Goal: Task Accomplishment & Management: Complete application form

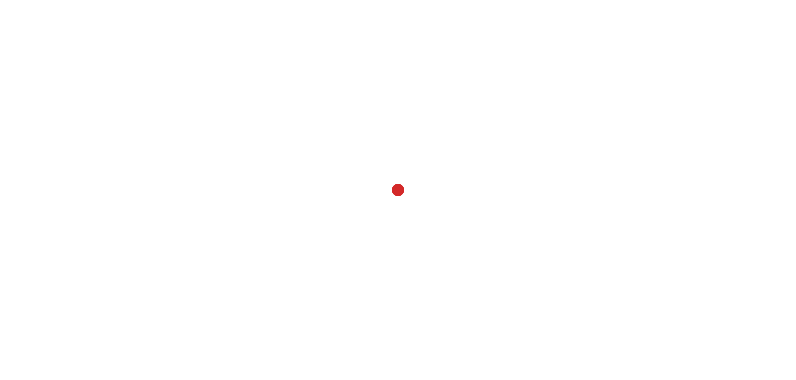
click at [394, 149] on div at bounding box center [398, 190] width 796 height 380
click at [459, 151] on div at bounding box center [398, 190] width 796 height 380
click at [463, 156] on div at bounding box center [398, 190] width 796 height 380
drag, startPoint x: 463, startPoint y: 157, endPoint x: 409, endPoint y: 149, distance: 54.6
click at [463, 157] on div at bounding box center [398, 190] width 796 height 380
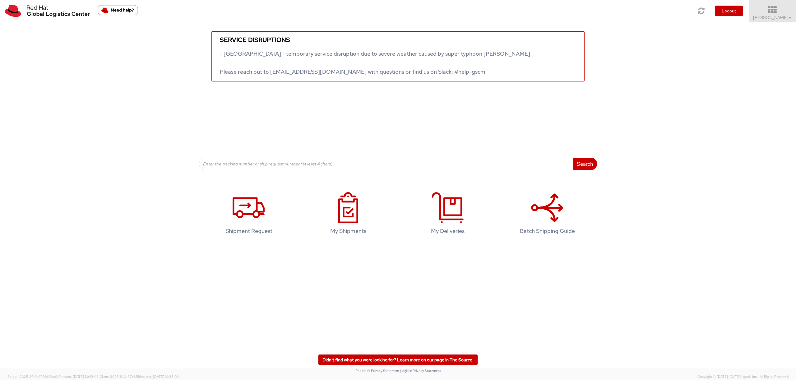
drag, startPoint x: 788, startPoint y: 15, endPoint x: 786, endPoint y: 21, distance: 6.2
click at [789, 15] on span "▼" at bounding box center [791, 17] width 4 height 5
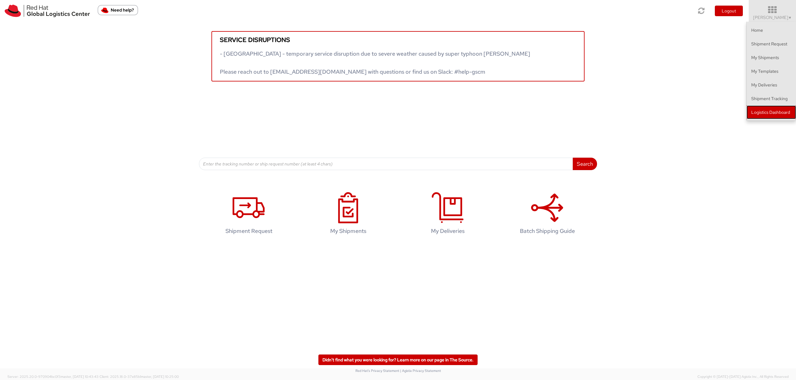
click at [763, 117] on link "Logistics Dashboard" at bounding box center [771, 112] width 49 height 14
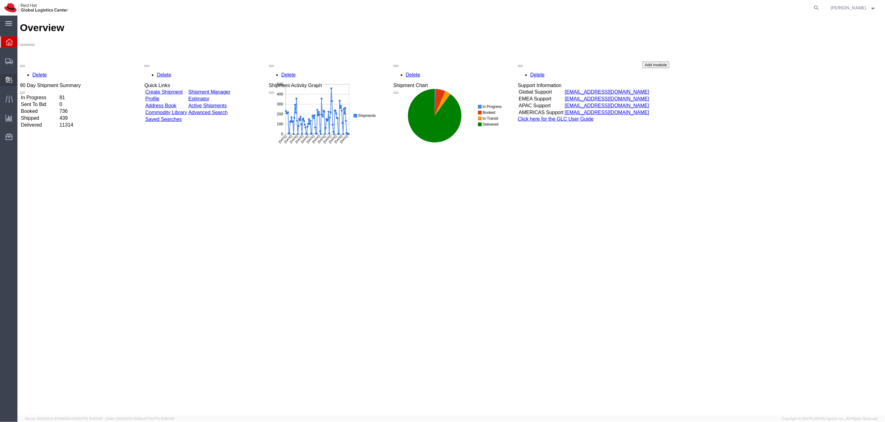
click at [21, 82] on span "Internal Delivery" at bounding box center [19, 80] width 4 height 12
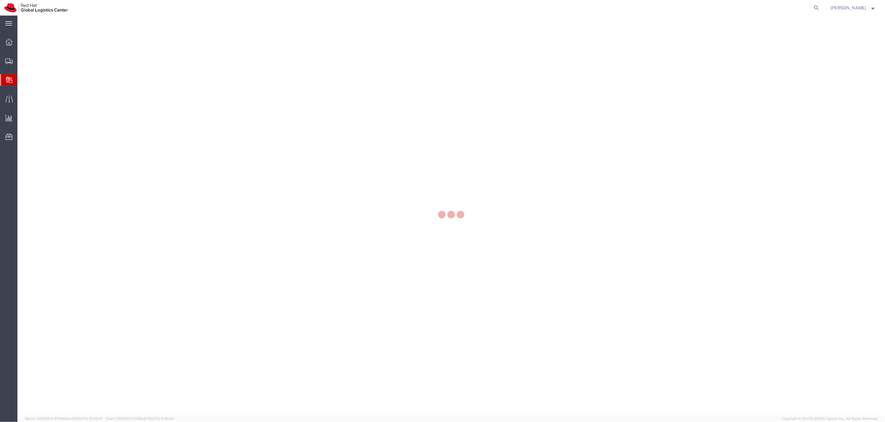
click at [46, 94] on div at bounding box center [450, 216] width 867 height 400
click at [45, 91] on div at bounding box center [450, 216] width 867 height 400
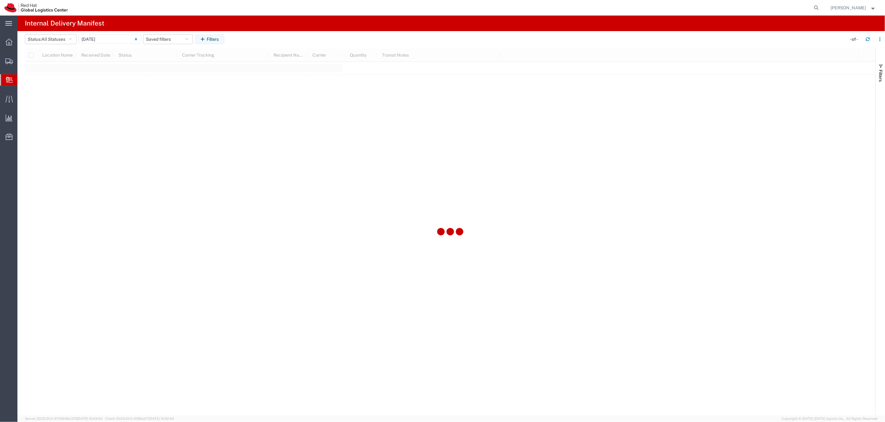
type input "06/11/2025"
type input "06/11/2025 - 06/11/2025"
click at [0, 0] on span "Create Delivery" at bounding box center [0, 0] width 0 height 0
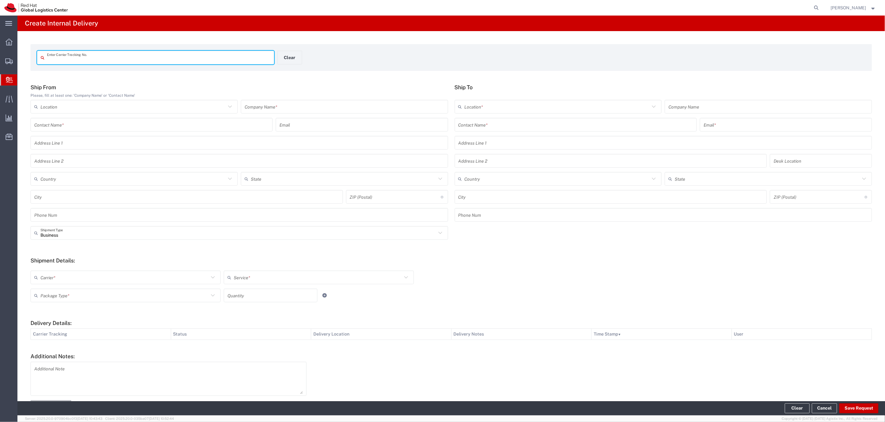
click at [116, 63] on input "text" at bounding box center [158, 57] width 223 height 11
type input "TSG009548477"
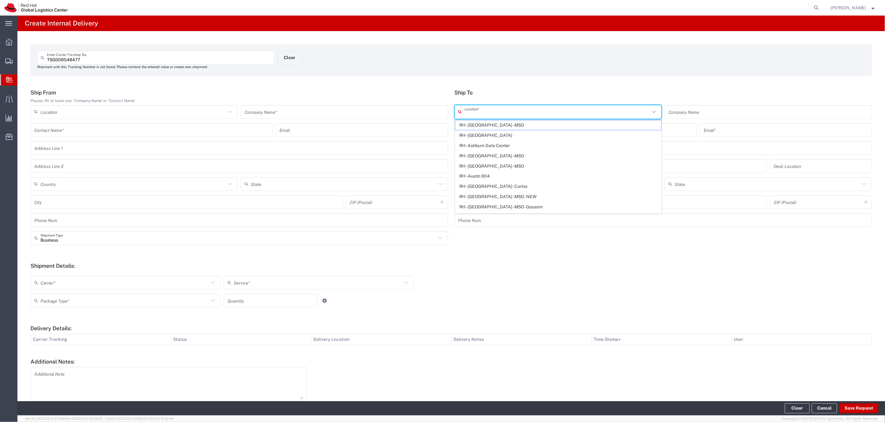
click at [486, 112] on input "text" at bounding box center [556, 111] width 185 height 11
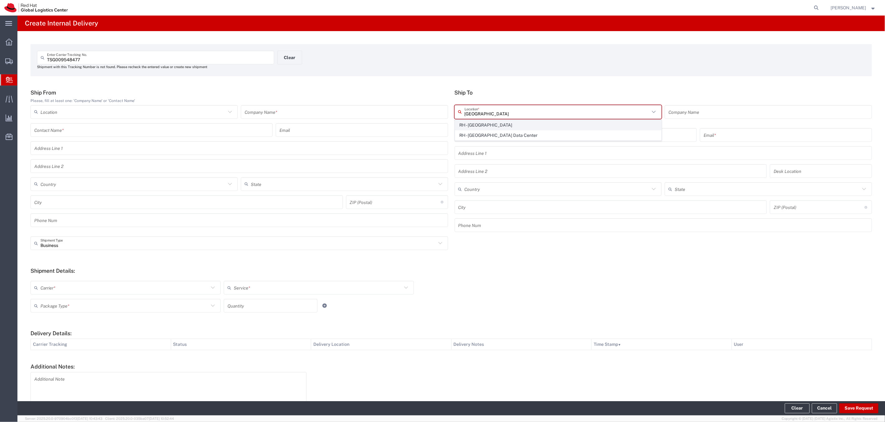
click at [496, 123] on span "RH - Singapore" at bounding box center [558, 125] width 206 height 10
type input "RH - Singapore"
type input "Red Hat Asia Pacific Pte Ltd"
type input "88 Market Street, Level 45"
type input "CapitaSpring"
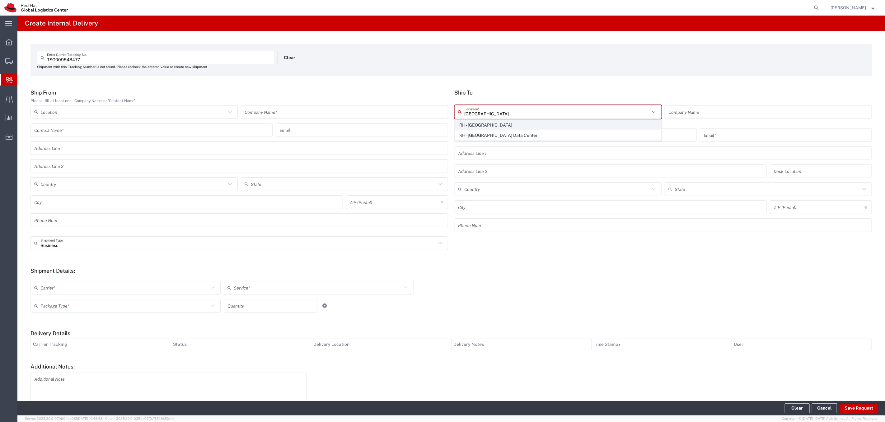
type input "Singapore"
type input "SINGAPORE"
type input "048948"
type input "65 6490 4200"
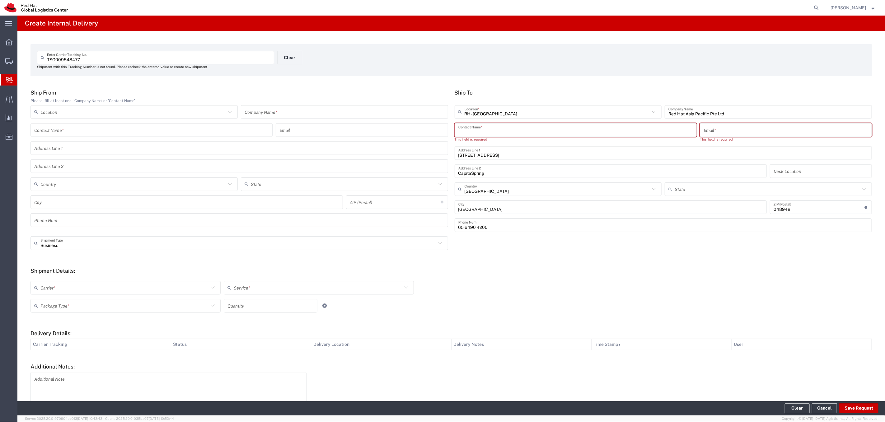
click at [503, 129] on input "text" at bounding box center [575, 129] width 235 height 11
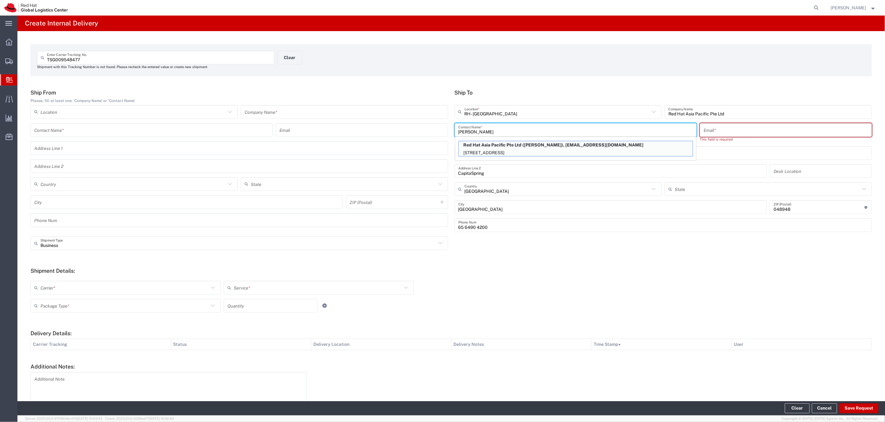
click at [549, 152] on p "88 Market Street, Level 45, CapitaSpring, FLEX, SINGAPORE, 048948, SG" at bounding box center [575, 153] width 234 height 8
type input "Julio Jansson"
type input "jjansson@redhat.com"
type input "FLEX"
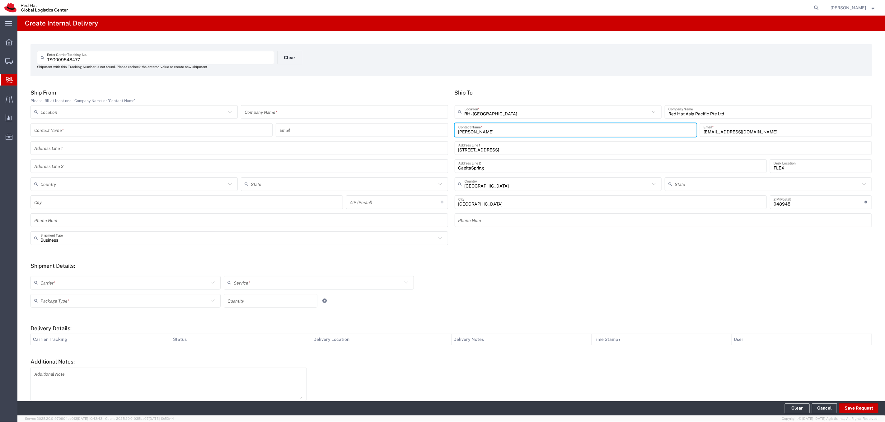
scroll to position [1, 0]
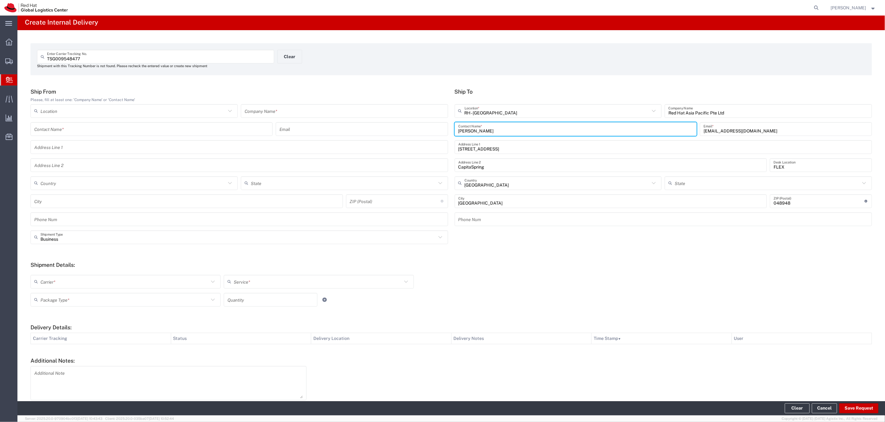
click at [152, 279] on input "text" at bounding box center [124, 281] width 168 height 11
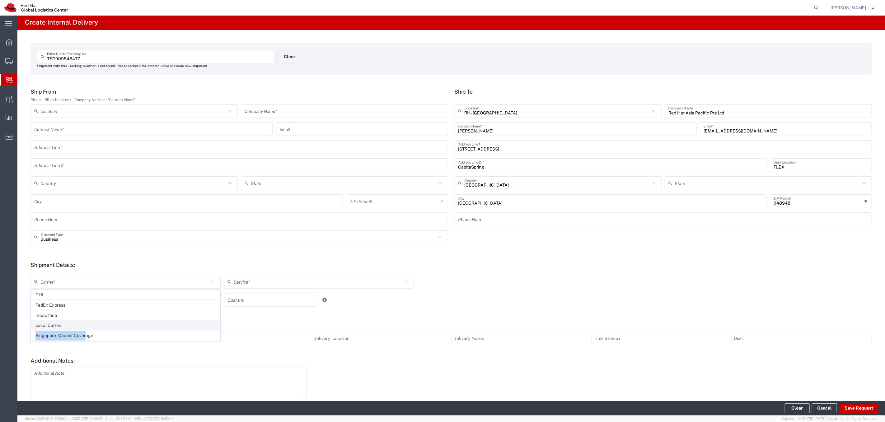
drag, startPoint x: 86, startPoint y: 337, endPoint x: 86, endPoint y: 328, distance: 10.0
click at [86, 328] on ul "DHL FedEx Express Interoffice Local Carrier Singapore - Courier Coverage" at bounding box center [125, 315] width 189 height 51
click at [78, 326] on span "Local Carrier" at bounding box center [125, 326] width 189 height 10
type input "Local Carrier"
type input "Local_Ground"
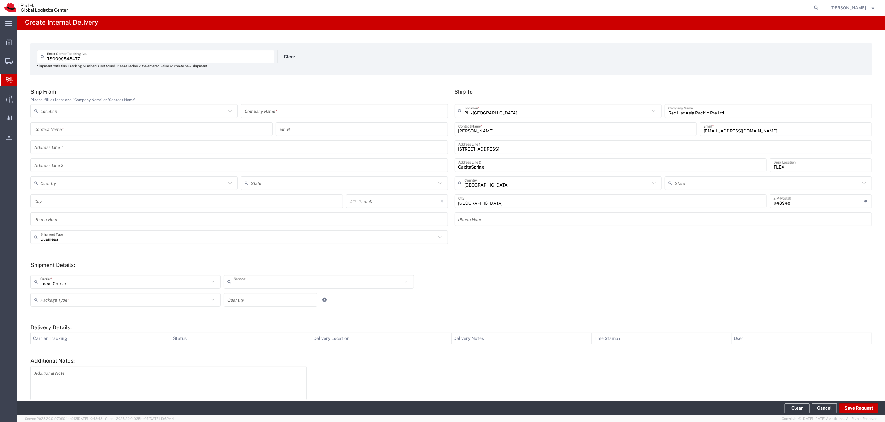
click at [249, 280] on input "text" at bounding box center [318, 281] width 168 height 11
drag, startPoint x: 245, startPoint y: 296, endPoint x: 164, endPoint y: 302, distance: 81.4
click at [244, 296] on span "Local_Ground" at bounding box center [318, 295] width 189 height 10
drag, startPoint x: 138, startPoint y: 297, endPoint x: 136, endPoint y: 303, distance: 5.6
click at [138, 299] on div "Package Type *" at bounding box center [125, 305] width 190 height 14
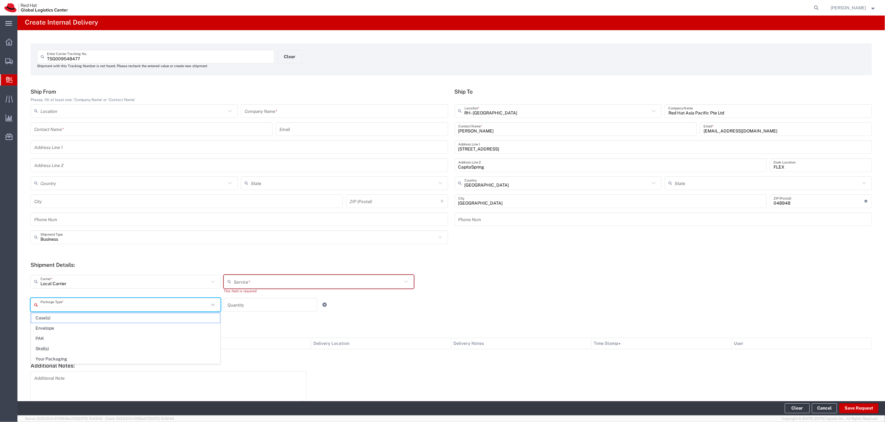
click at [136, 303] on input "text" at bounding box center [124, 305] width 168 height 11
click at [93, 359] on span "Your Packaging" at bounding box center [125, 359] width 189 height 10
type input "Your Packaging"
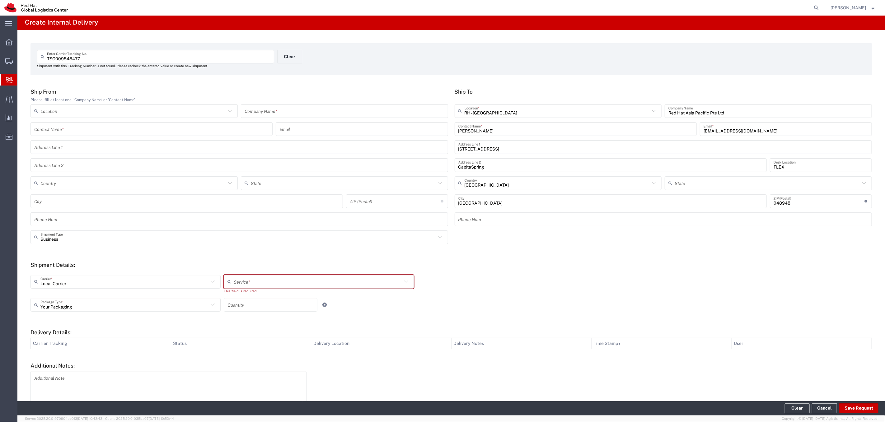
click at [255, 300] on input "number" at bounding box center [270, 305] width 86 height 11
type input "1"
type input "Local_Ground"
click at [255, 284] on input "Local_Ground" at bounding box center [318, 281] width 168 height 11
click at [275, 296] on span "Local_Ground" at bounding box center [318, 295] width 189 height 10
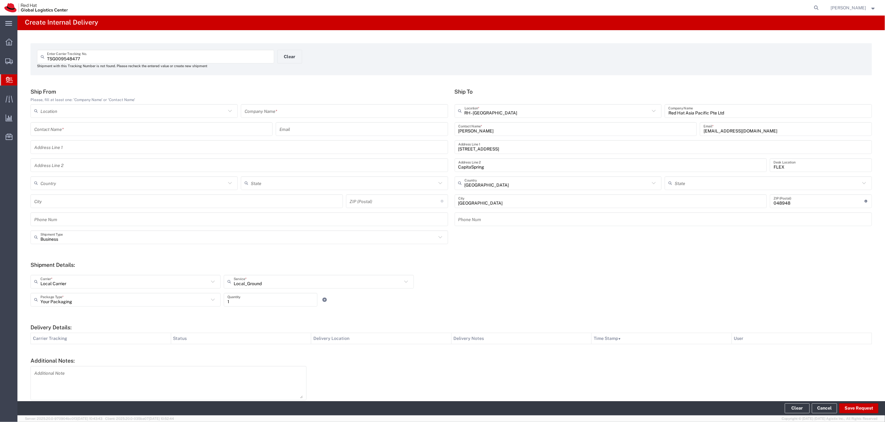
scroll to position [0, 0]
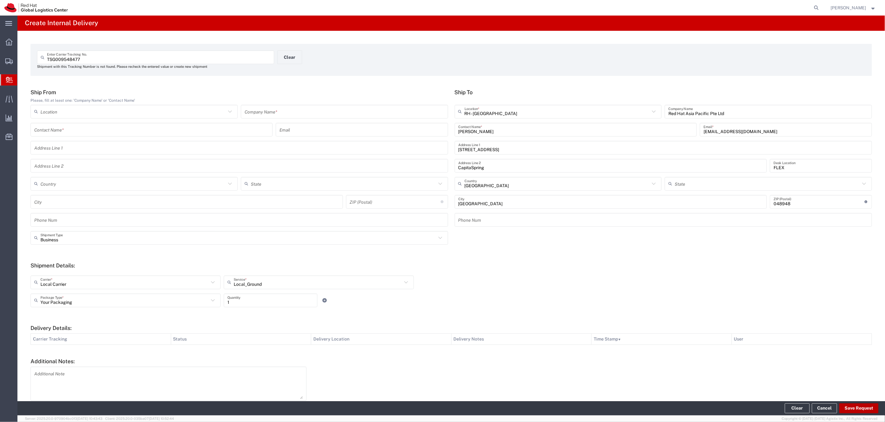
click at [844, 408] on button "Save Request" at bounding box center [858, 408] width 39 height 10
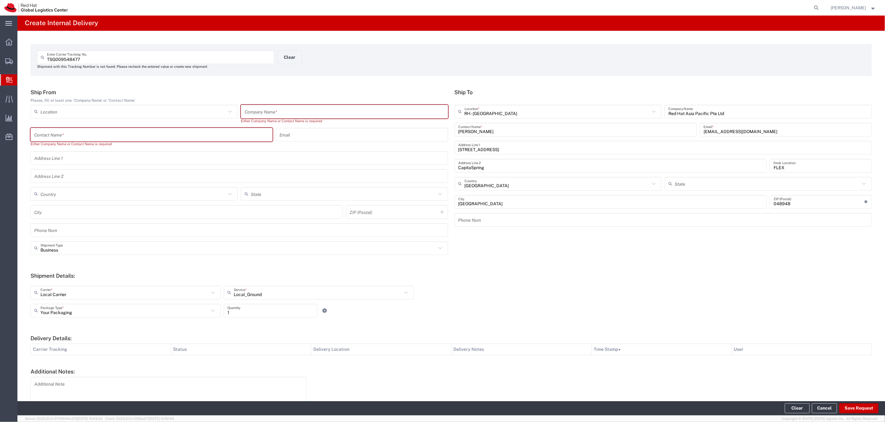
click at [252, 117] on div "Company Name *" at bounding box center [344, 112] width 207 height 14
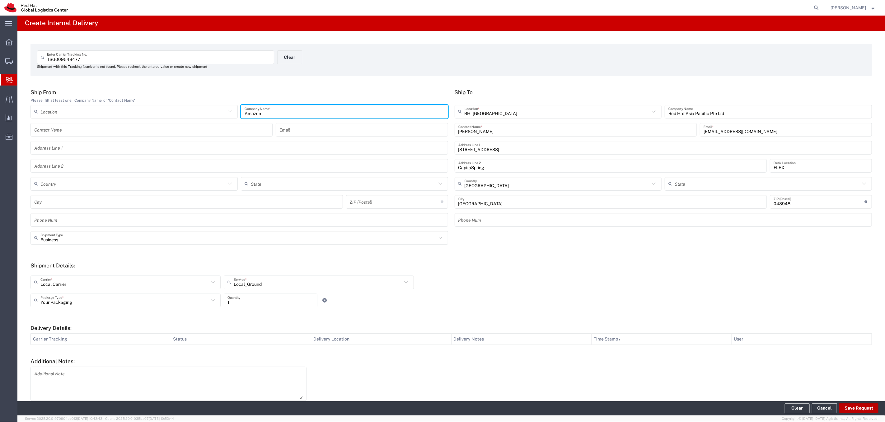
type input "Amazon"
click at [848, 407] on button "Save Request" at bounding box center [858, 408] width 39 height 10
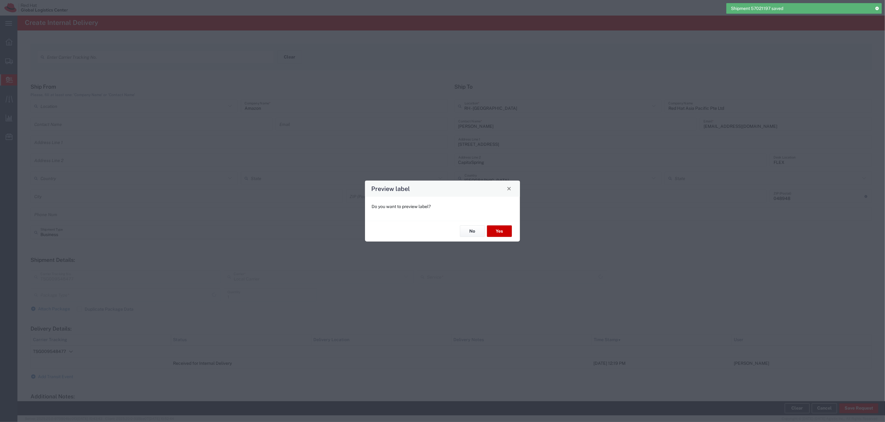
type input "Your Packaging"
type input "Local_Ground"
click at [507, 232] on button "Yes" at bounding box center [499, 232] width 25 height 12
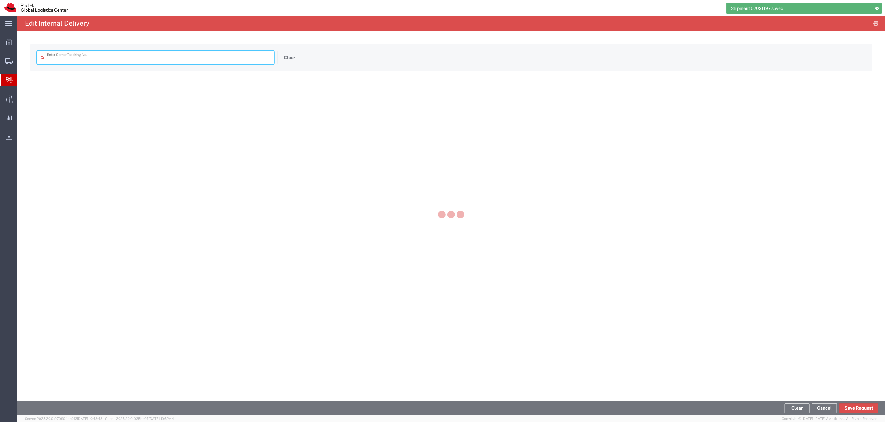
type input "TSG009548477"
